Goal: Task Accomplishment & Management: Complete application form

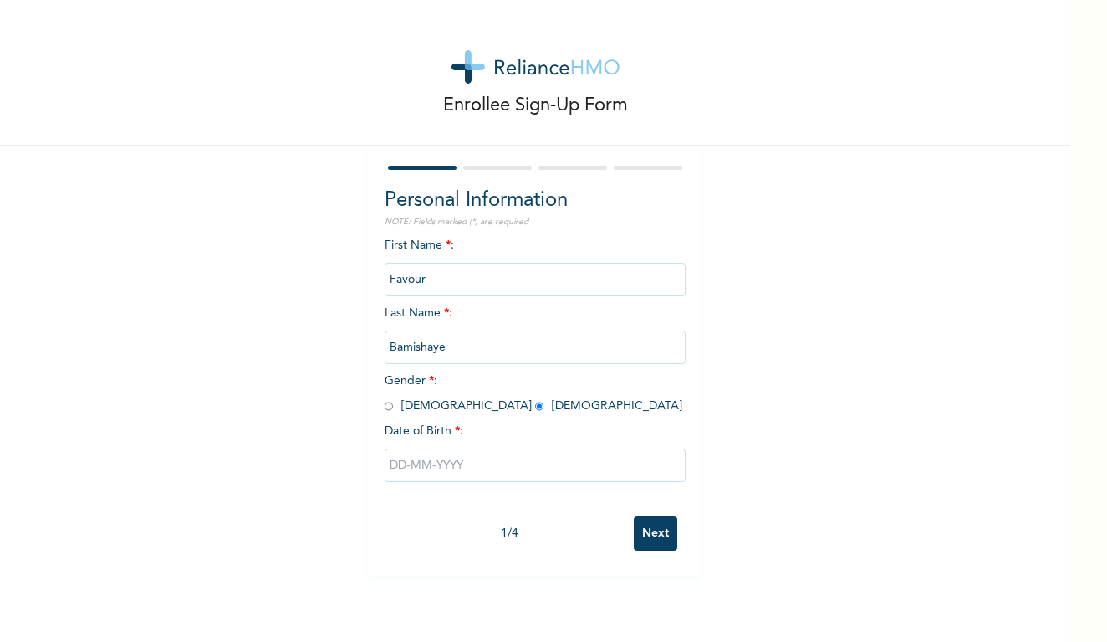
click at [453, 465] on input "text" at bounding box center [535, 464] width 301 height 33
select select "8"
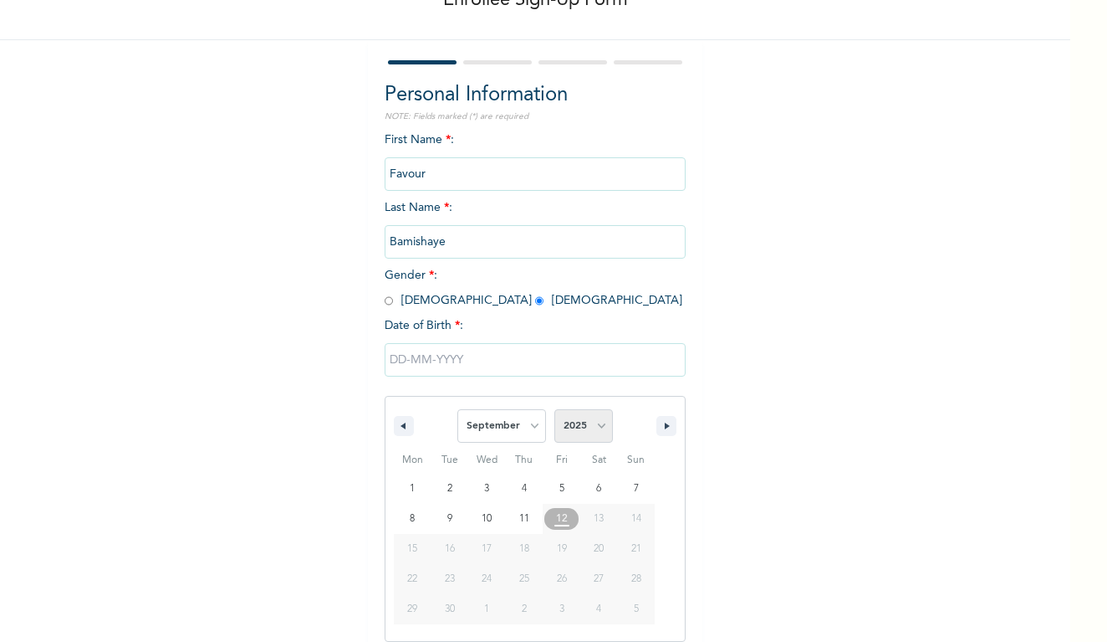
select select "2002"
select select "11"
type input "[DATE]"
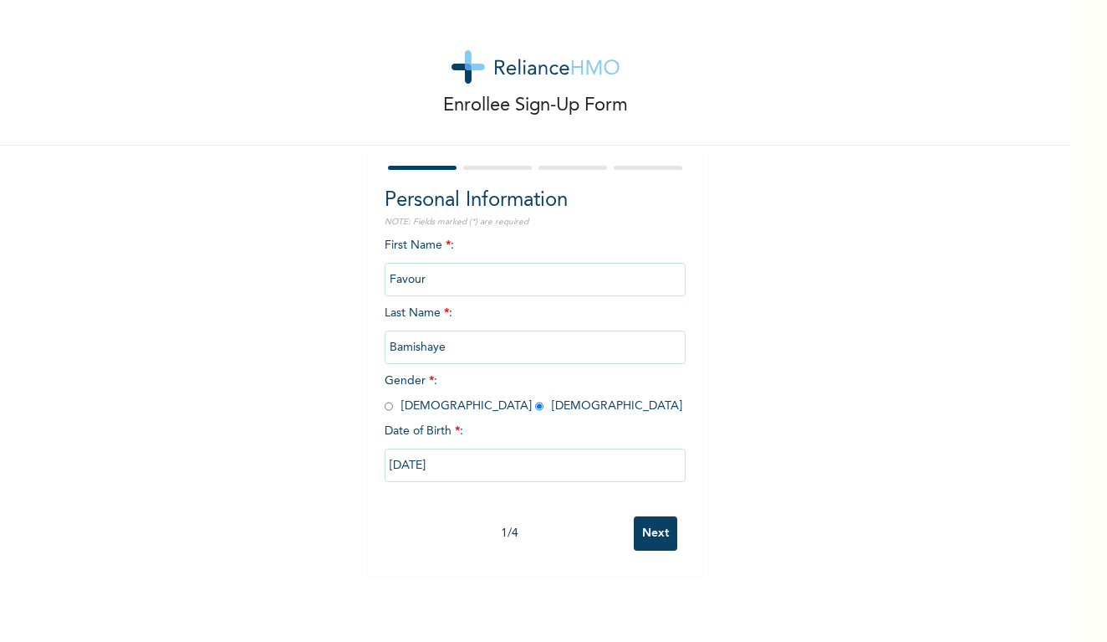
click at [646, 530] on input "Next" at bounding box center [655, 533] width 43 height 34
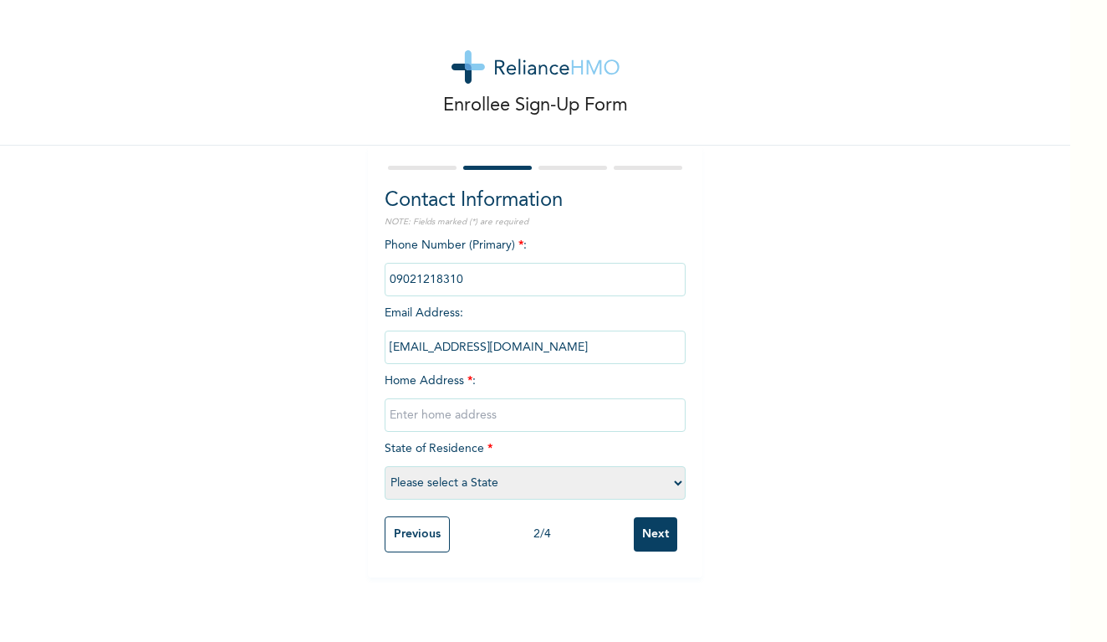
select select "25"
click at [499, 409] on input "text" at bounding box center [535, 414] width 301 height 33
type input "L"
type input "20 [PERSON_NAME] street, VI"
click at [643, 537] on input "Next" at bounding box center [655, 534] width 43 height 34
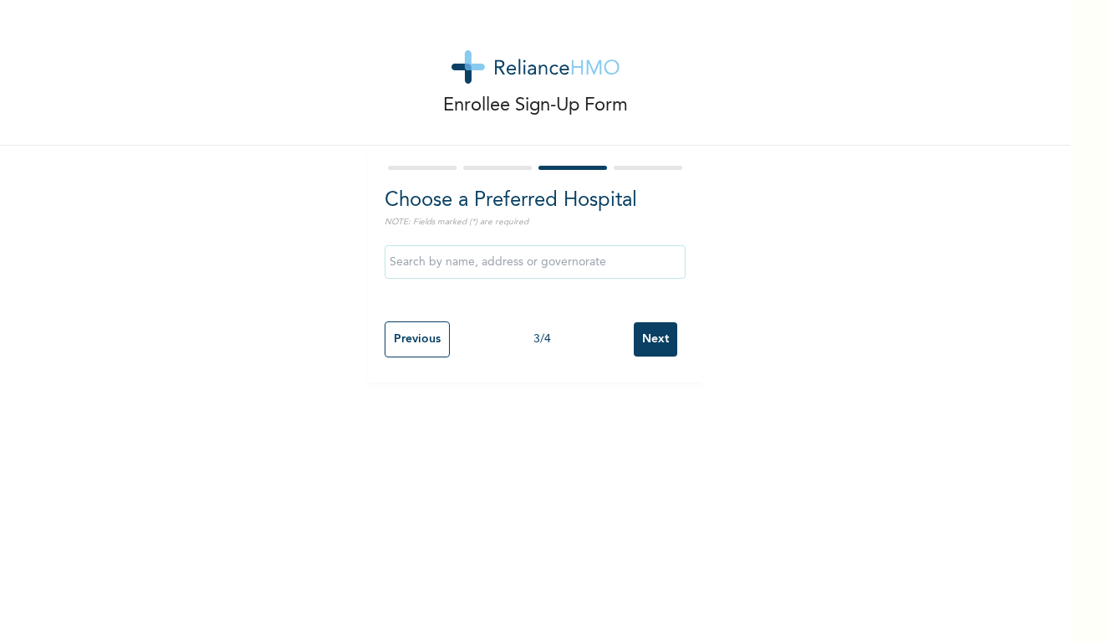
click at [637, 272] on input "text" at bounding box center [535, 261] width 301 height 33
click at [785, 276] on div "Enrollee Sign-Up Form Choose a Preferred Hospital NOTE: Fields marked (*) are r…" at bounding box center [535, 191] width 1071 height 382
click at [668, 329] on input "Next" at bounding box center [655, 339] width 43 height 34
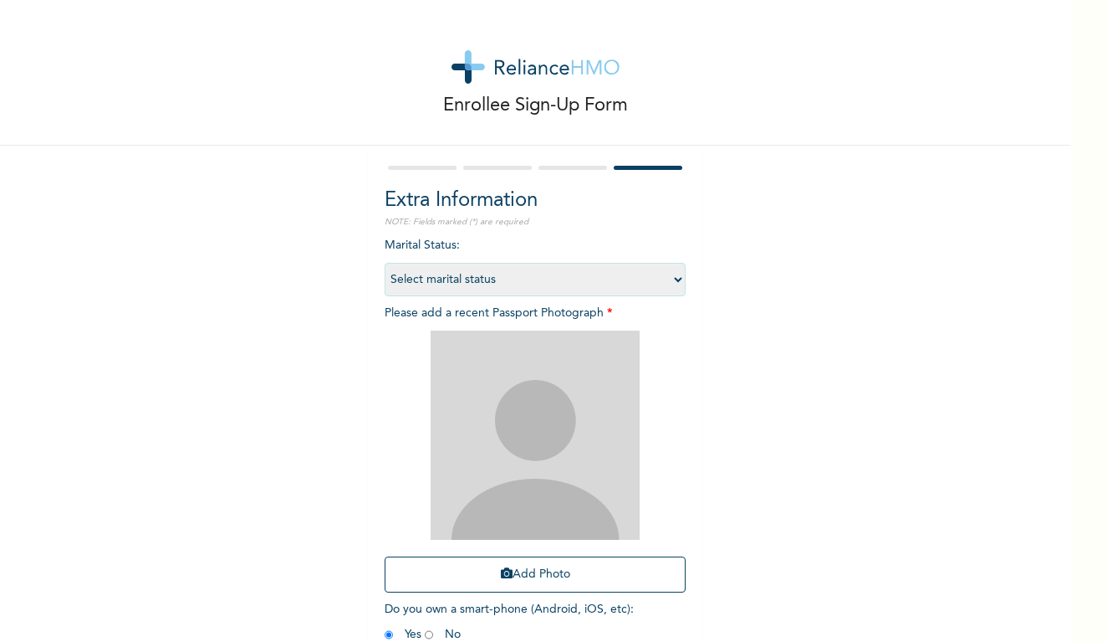
click at [673, 257] on div "Marital Status : Select marital status [DEMOGRAPHIC_DATA] Married [DEMOGRAPHIC_…" at bounding box center [535, 444] width 301 height 414
select select "1"
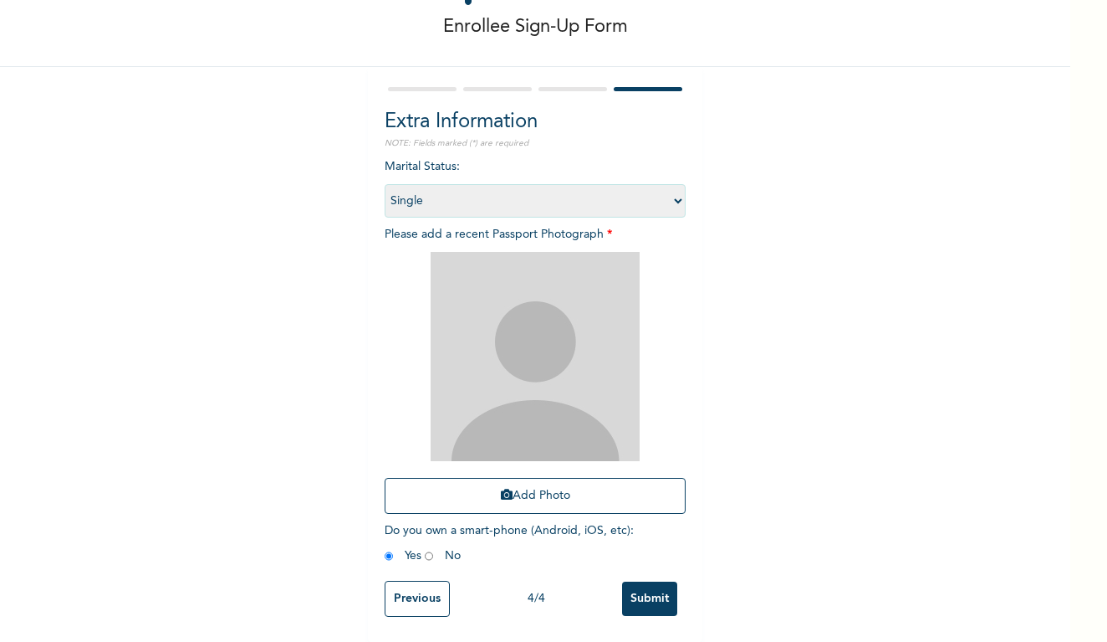
click at [641, 591] on input "Submit" at bounding box center [649, 598] width 55 height 34
